Goal: Communication & Community: Answer question/provide support

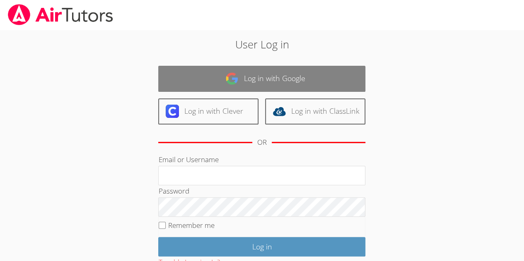
click at [291, 68] on link "Log in with Google" at bounding box center [261, 79] width 207 height 26
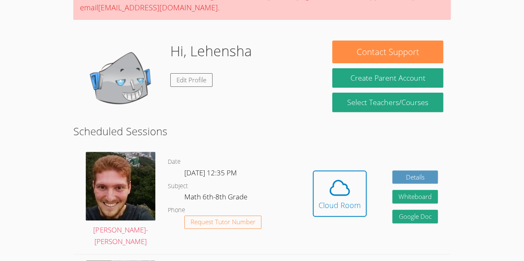
scroll to position [94, 0]
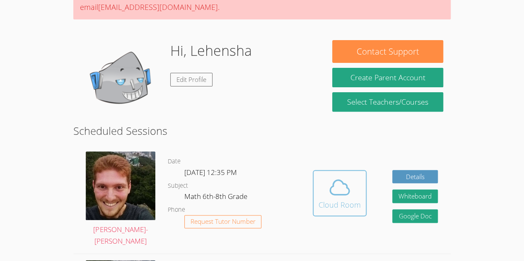
click at [348, 203] on div "Cloud Room" at bounding box center [340, 205] width 42 height 12
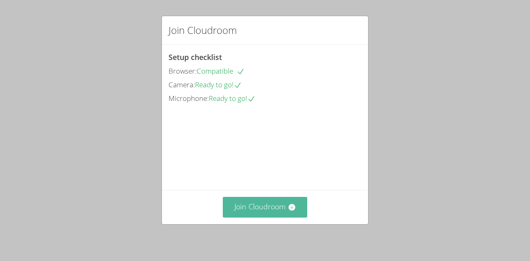
click at [298, 205] on button "Join Cloudroom" at bounding box center [265, 207] width 85 height 20
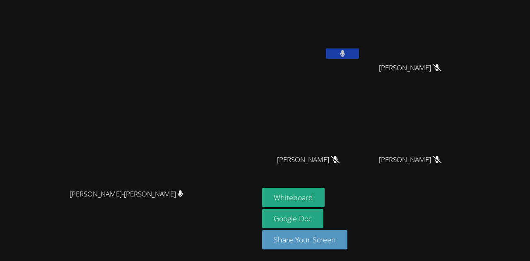
click at [340, 56] on icon at bounding box center [342, 53] width 5 height 7
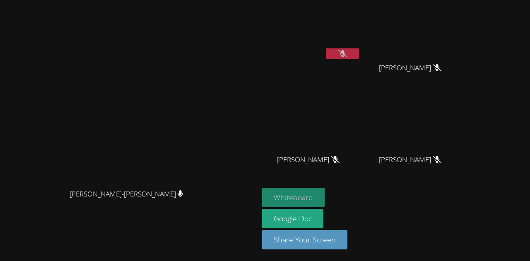
click at [280, 195] on button "Whiteboard" at bounding box center [293, 197] width 63 height 19
click at [156, 181] on video at bounding box center [130, 114] width 124 height 142
click at [178, 191] on icon at bounding box center [180, 194] width 5 height 7
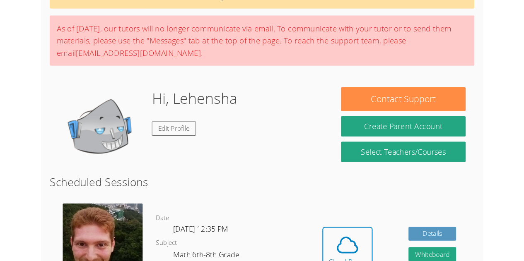
scroll to position [84, 0]
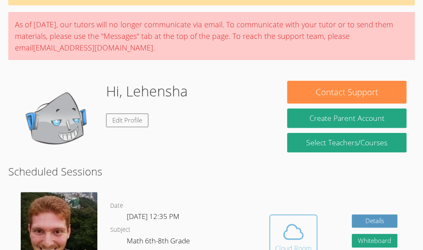
click at [295, 215] on button "Cloud Room" at bounding box center [293, 238] width 48 height 46
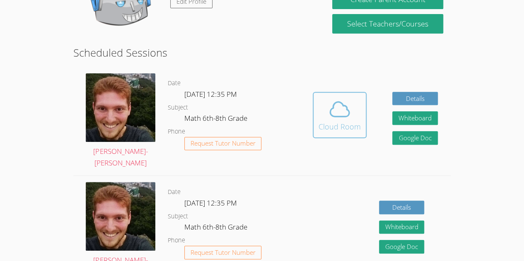
scroll to position [174, 0]
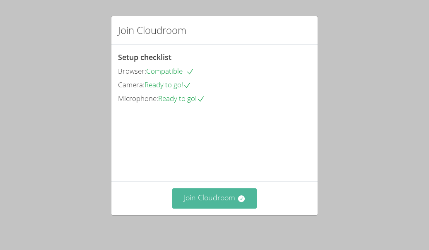
click at [229, 201] on button "Join Cloudroom" at bounding box center [214, 198] width 85 height 20
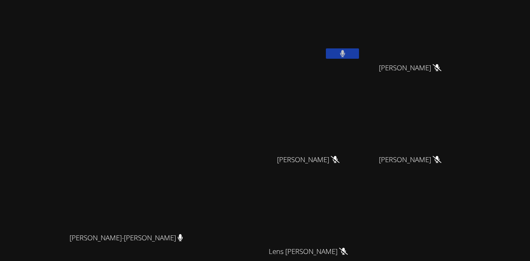
scroll to position [87, 0]
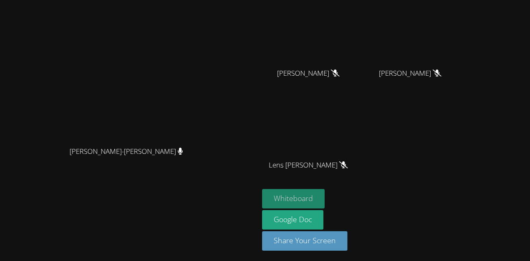
click at [325, 198] on button "Whiteboard" at bounding box center [293, 198] width 63 height 19
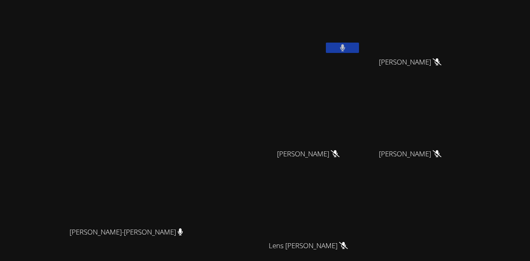
scroll to position [7, 0]
click at [359, 42] on button at bounding box center [342, 47] width 33 height 10
click at [359, 45] on button at bounding box center [342, 47] width 33 height 10
click at [359, 48] on button at bounding box center [342, 47] width 33 height 10
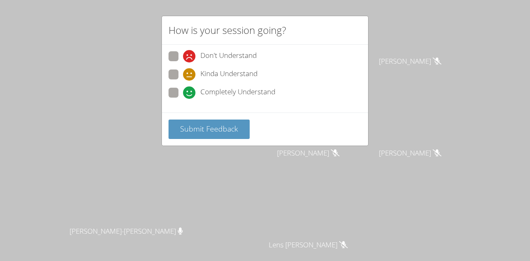
click at [183, 81] on span at bounding box center [183, 81] width 0 height 0
click at [183, 73] on input "Kinda Understand" at bounding box center [186, 73] width 7 height 7
radio input "true"
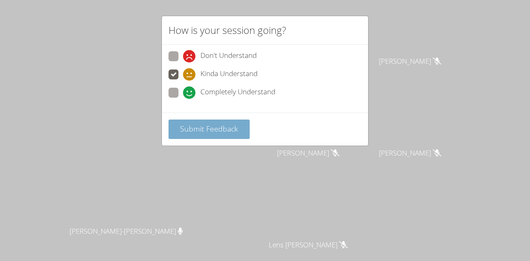
click at [188, 133] on button "Submit Feedback" at bounding box center [209, 129] width 81 height 19
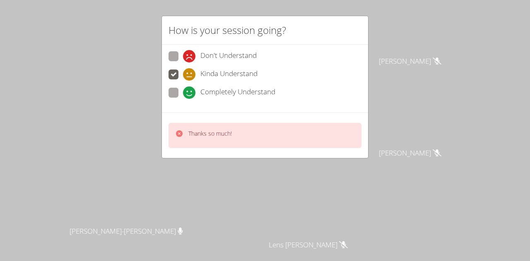
click at [183, 99] on span at bounding box center [183, 99] width 0 height 0
click at [183, 89] on input "Completely Understand" at bounding box center [186, 91] width 7 height 7
radio input "true"
click at [242, 141] on div "Thanks so much!" at bounding box center [265, 135] width 193 height 25
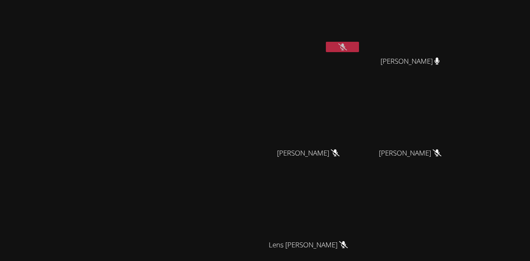
scroll to position [0, 0]
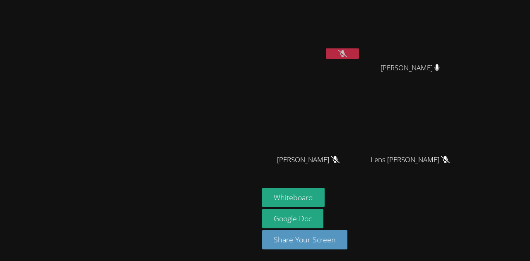
click at [359, 51] on button at bounding box center [342, 53] width 33 height 10
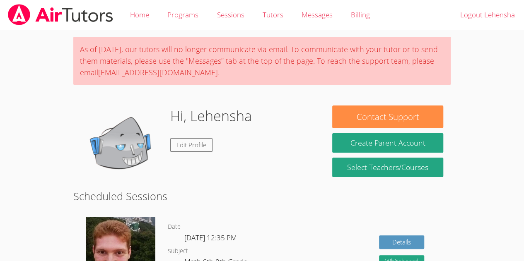
click at [440, 44] on div "As of [DATE], our tutors will no longer communicate via email. To communicate w…" at bounding box center [261, 61] width 377 height 48
